Goal: Task Accomplishment & Management: Use online tool/utility

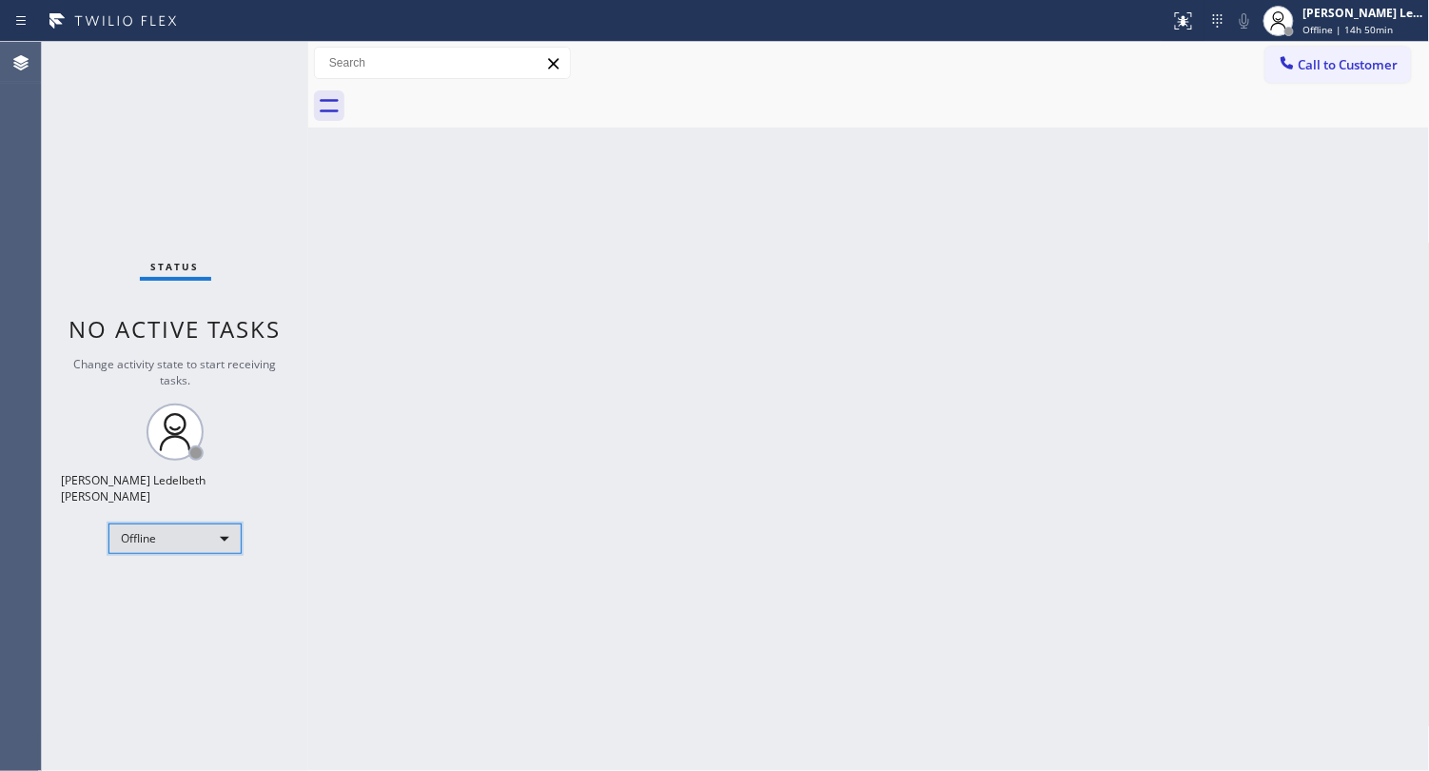
click at [211, 530] on div "Offline" at bounding box center [174, 538] width 133 height 30
click at [185, 602] on li "Unavailable" at bounding box center [173, 604] width 128 height 23
